Goal: Entertainment & Leisure: Consume media (video, audio)

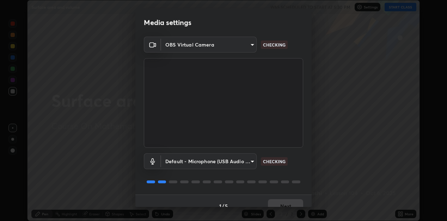
scroll to position [10, 0]
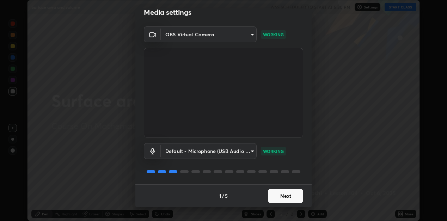
click at [275, 194] on button "Next" at bounding box center [285, 196] width 35 height 14
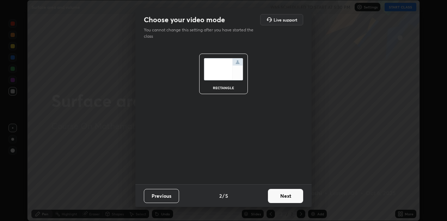
scroll to position [0, 0]
click at [273, 195] on button "Next" at bounding box center [285, 196] width 35 height 14
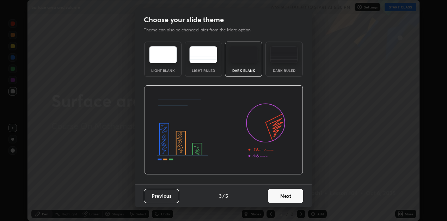
click at [277, 196] on button "Next" at bounding box center [285, 196] width 35 height 14
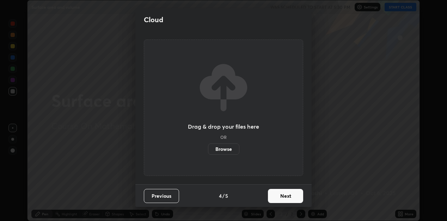
click at [280, 196] on button "Next" at bounding box center [285, 196] width 35 height 14
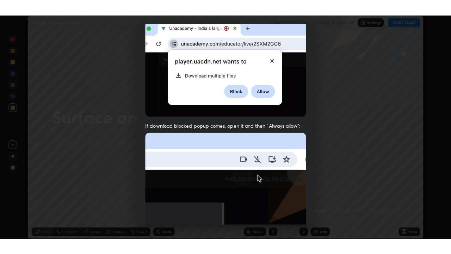
scroll to position [154, 0]
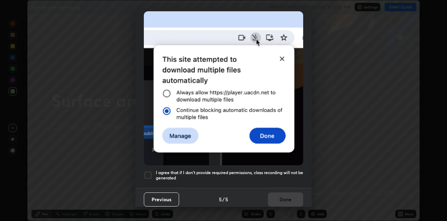
click at [148, 171] on div at bounding box center [148, 175] width 8 height 8
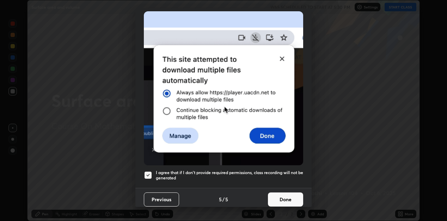
click at [278, 197] on button "Done" at bounding box center [285, 199] width 35 height 14
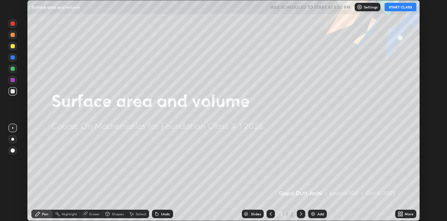
click at [394, 8] on button "START CLASS" at bounding box center [401, 7] width 32 height 8
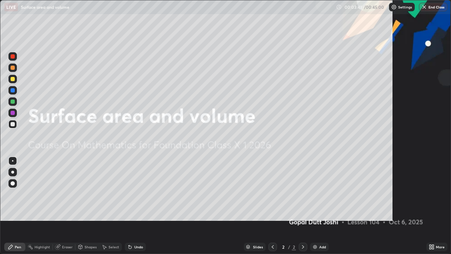
scroll to position [254, 451]
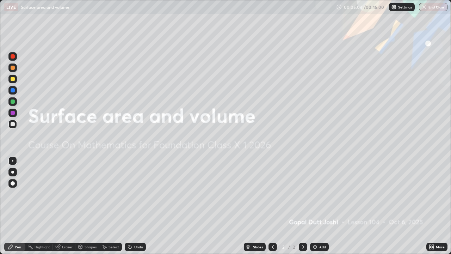
click at [315, 221] on img at bounding box center [315, 247] width 6 height 6
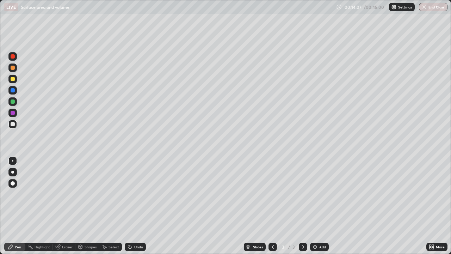
click at [317, 221] on div "Add" at bounding box center [319, 246] width 19 height 8
click at [129, 221] on icon at bounding box center [130, 247] width 3 height 3
click at [130, 221] on icon at bounding box center [130, 247] width 3 height 3
click at [131, 221] on div "Undo" at bounding box center [135, 246] width 21 height 8
click at [62, 221] on div "Eraser" at bounding box center [67, 247] width 11 height 4
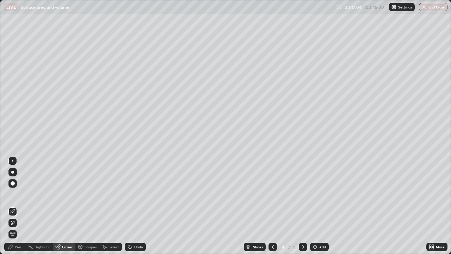
click at [13, 221] on icon at bounding box center [11, 247] width 6 height 6
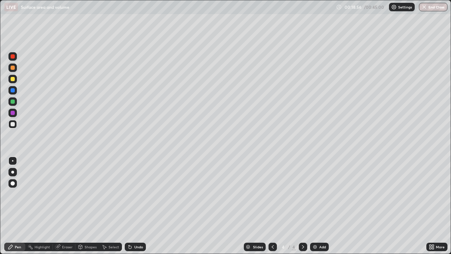
click at [129, 221] on icon at bounding box center [130, 247] width 3 height 3
click at [135, 221] on div "Undo" at bounding box center [138, 247] width 9 height 4
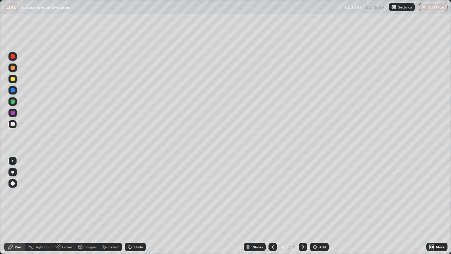
click at [136, 221] on div "Undo" at bounding box center [135, 246] width 21 height 8
click at [316, 221] on img at bounding box center [315, 247] width 6 height 6
click at [432, 8] on button "End Class" at bounding box center [433, 7] width 29 height 8
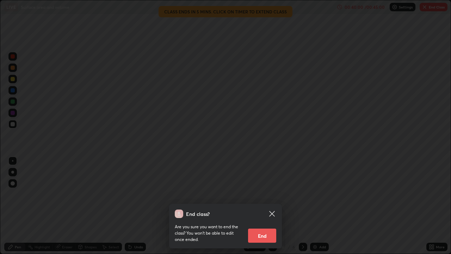
click at [265, 221] on button "End" at bounding box center [262, 235] width 28 height 14
